Goal: Task Accomplishment & Management: Complete application form

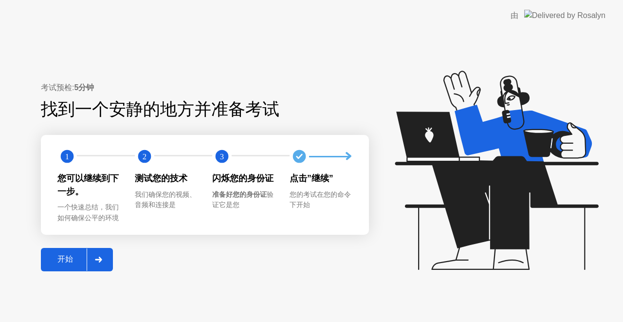
click at [59, 259] on div "开始" at bounding box center [65, 259] width 43 height 10
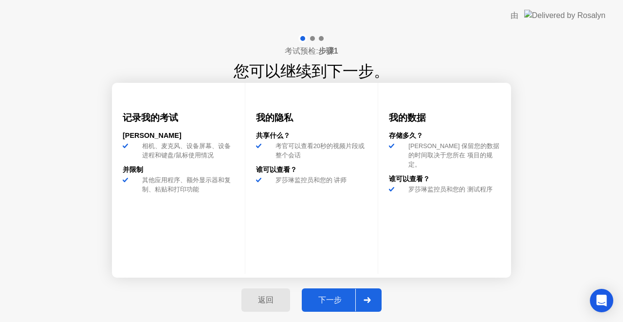
click at [341, 297] on div "下一步" at bounding box center [330, 300] width 51 height 10
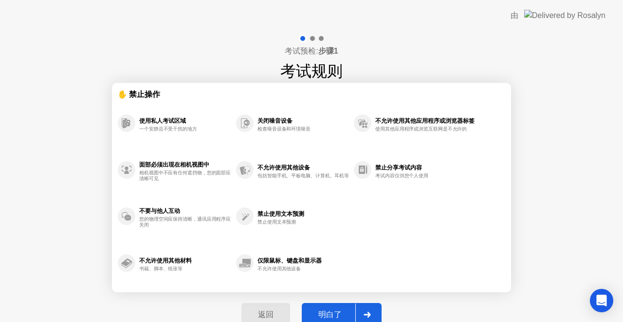
click at [328, 310] on div "明白了" at bounding box center [330, 315] width 51 height 10
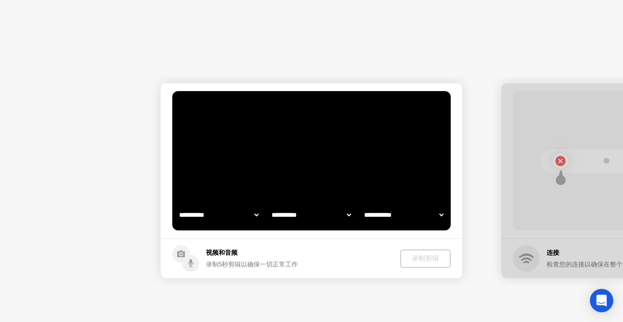
select select "**********"
select select "*******"
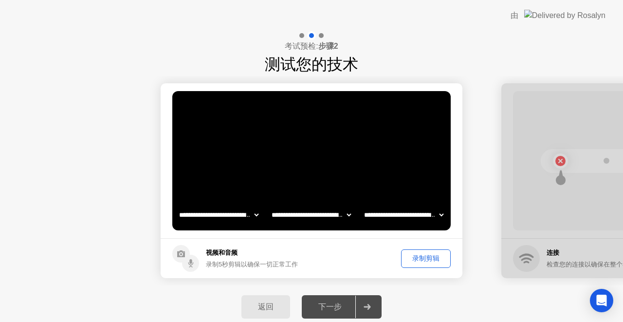
click at [426, 256] on div "录制剪辑" at bounding box center [426, 258] width 43 height 9
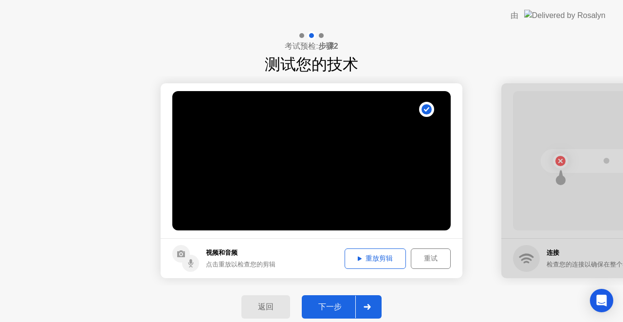
click at [339, 306] on div "下一步" at bounding box center [330, 307] width 51 height 10
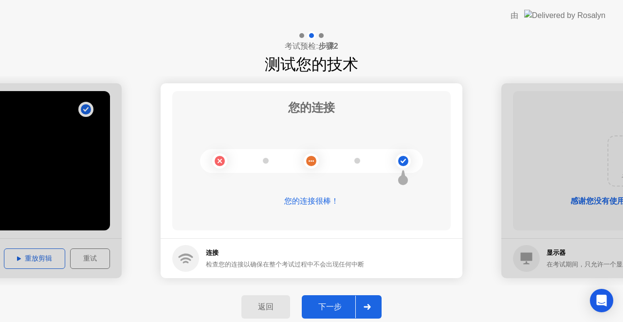
click at [332, 302] on div "下一步" at bounding box center [330, 307] width 51 height 10
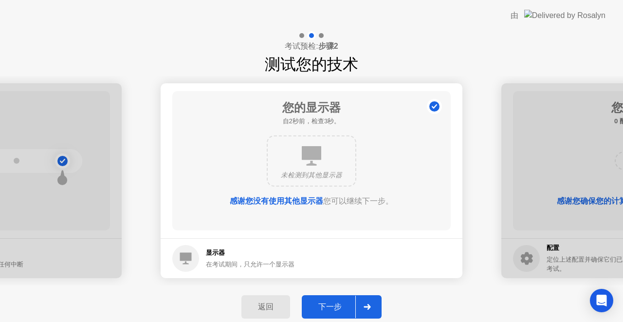
click at [329, 303] on div "下一步" at bounding box center [330, 307] width 51 height 10
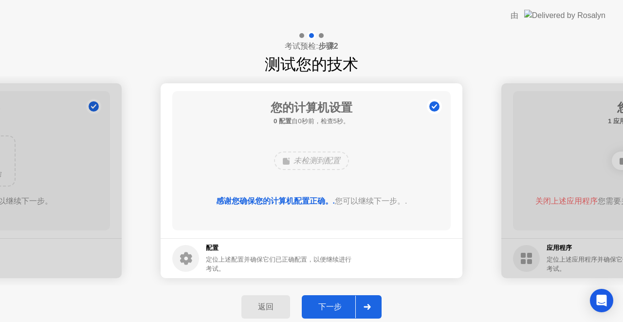
click at [329, 303] on div "下一步" at bounding box center [330, 307] width 51 height 10
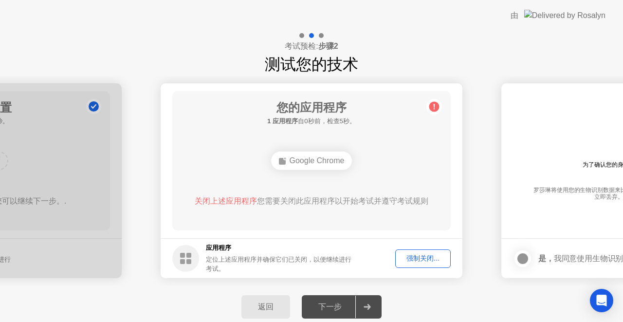
click at [418, 258] on div "强制关闭..." at bounding box center [423, 258] width 49 height 9
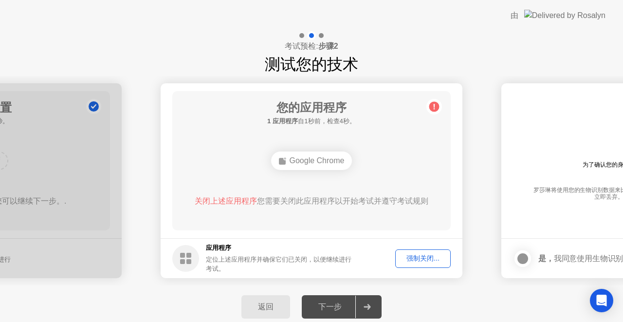
click at [425, 260] on div "强制关闭..." at bounding box center [423, 258] width 49 height 9
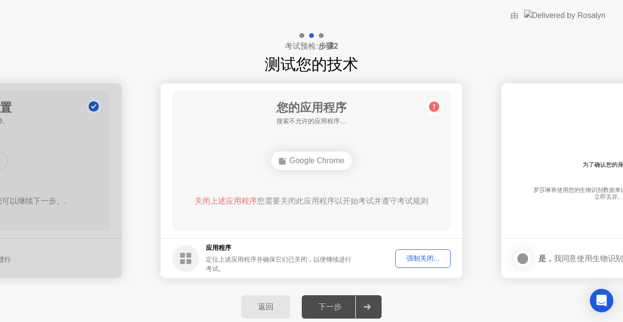
click at [443, 261] on div "强制关闭..." at bounding box center [423, 258] width 49 height 9
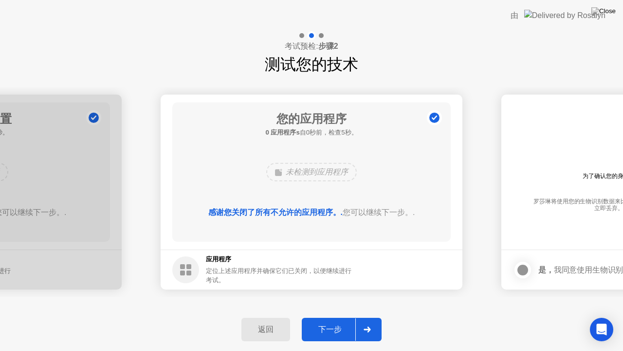
click at [337, 224] on div "感谢您关闭了所有不允许的应用程序。. 您可以继续下一步。." at bounding box center [311, 219] width 251 height 27
click at [333, 321] on div "下一步" at bounding box center [330, 329] width 51 height 10
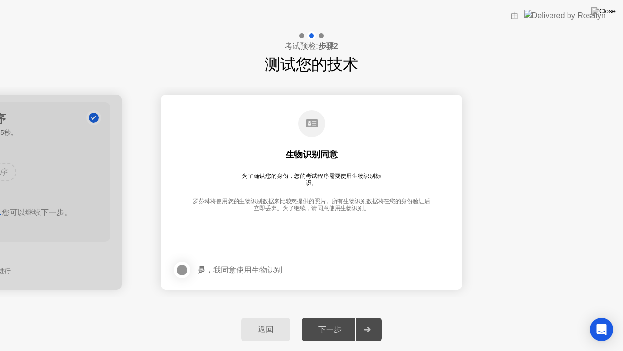
click at [227, 277] on div "是， 我同意使用生物识别" at bounding box center [227, 269] width 110 height 19
click at [188, 264] on div at bounding box center [182, 270] width 12 height 12
click at [326, 321] on div "下一步" at bounding box center [330, 329] width 51 height 10
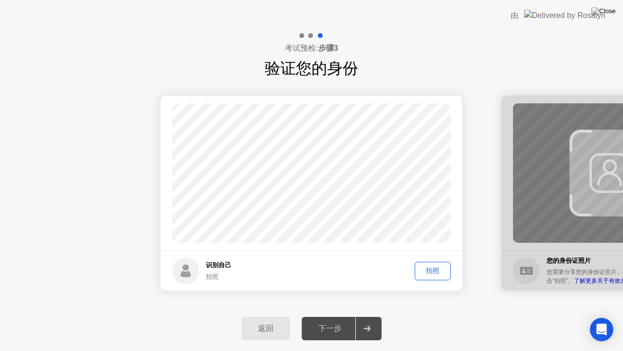
click at [442, 271] on div "拍照" at bounding box center [432, 270] width 29 height 9
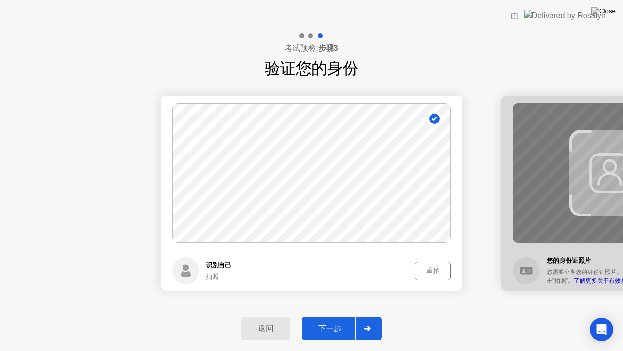
click at [429, 267] on div "重拍" at bounding box center [432, 270] width 29 height 9
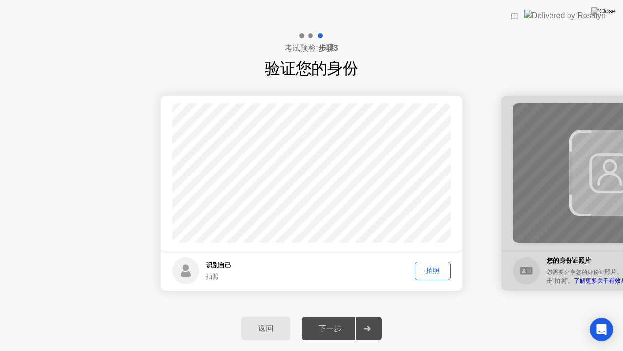
click at [428, 266] on div "拍照" at bounding box center [432, 270] width 29 height 9
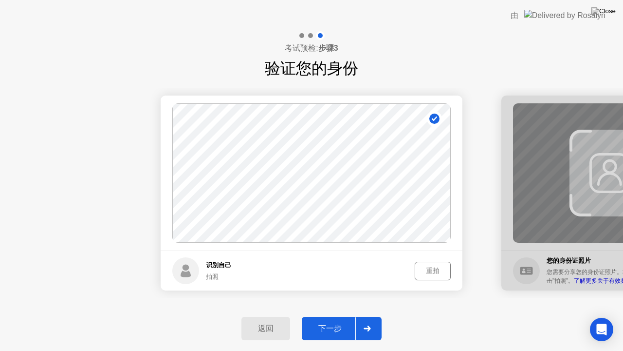
click at [333, 321] on div "下一步" at bounding box center [330, 328] width 51 height 10
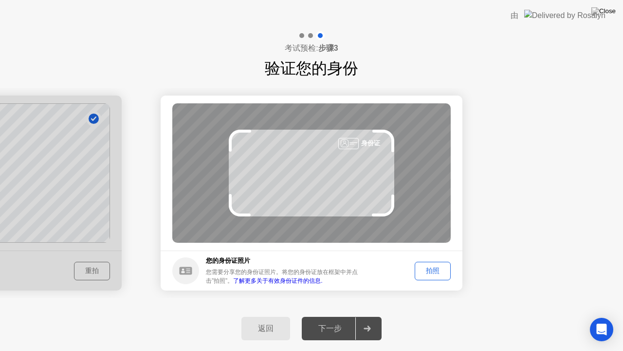
click at [431, 274] on div "拍照" at bounding box center [432, 270] width 29 height 9
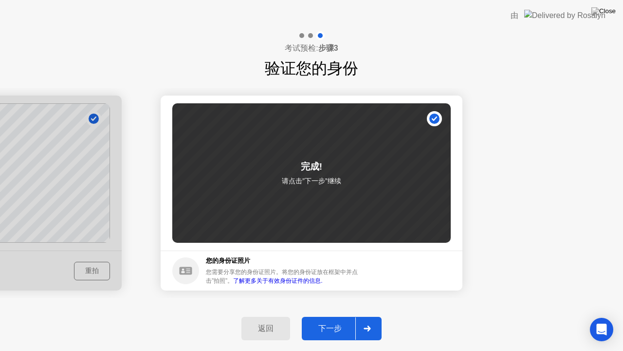
click at [335, 321] on div "下一步" at bounding box center [330, 328] width 51 height 10
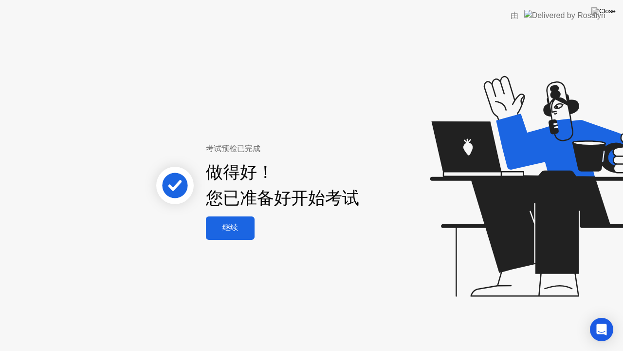
click at [236, 223] on div "继续" at bounding box center [230, 228] width 43 height 10
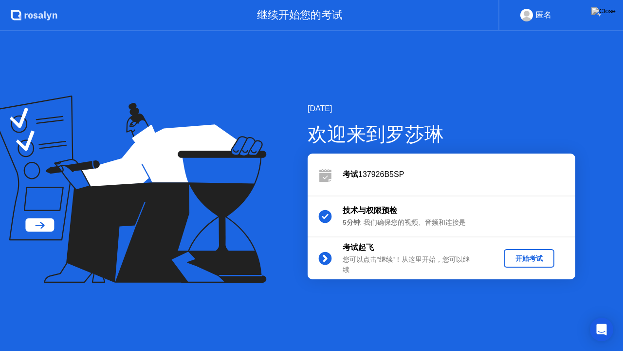
click at [535, 259] on div "开始考试" at bounding box center [529, 258] width 43 height 9
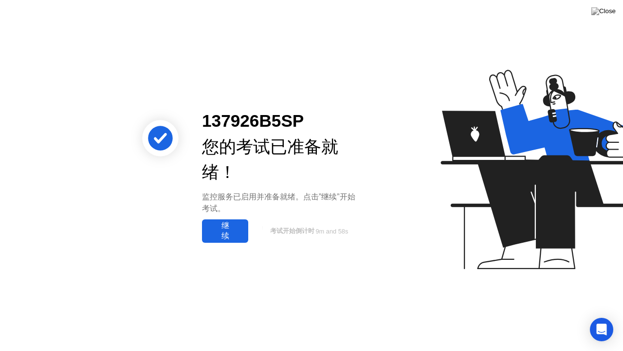
click at [227, 228] on div "继续" at bounding box center [225, 231] width 40 height 20
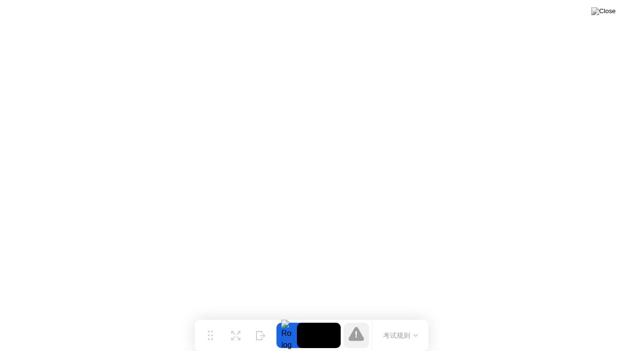
click at [405, 321] on button "考试规则" at bounding box center [400, 335] width 41 height 10
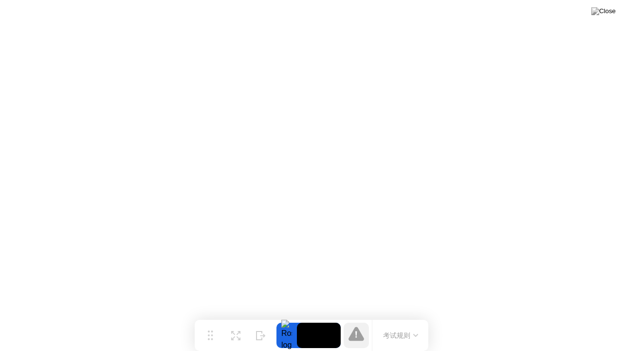
click at [414, 321] on div "考试规则" at bounding box center [400, 334] width 56 height 31
click at [416, 321] on button "考试规则" at bounding box center [400, 335] width 41 height 10
